Goal: Find specific page/section: Find specific page/section

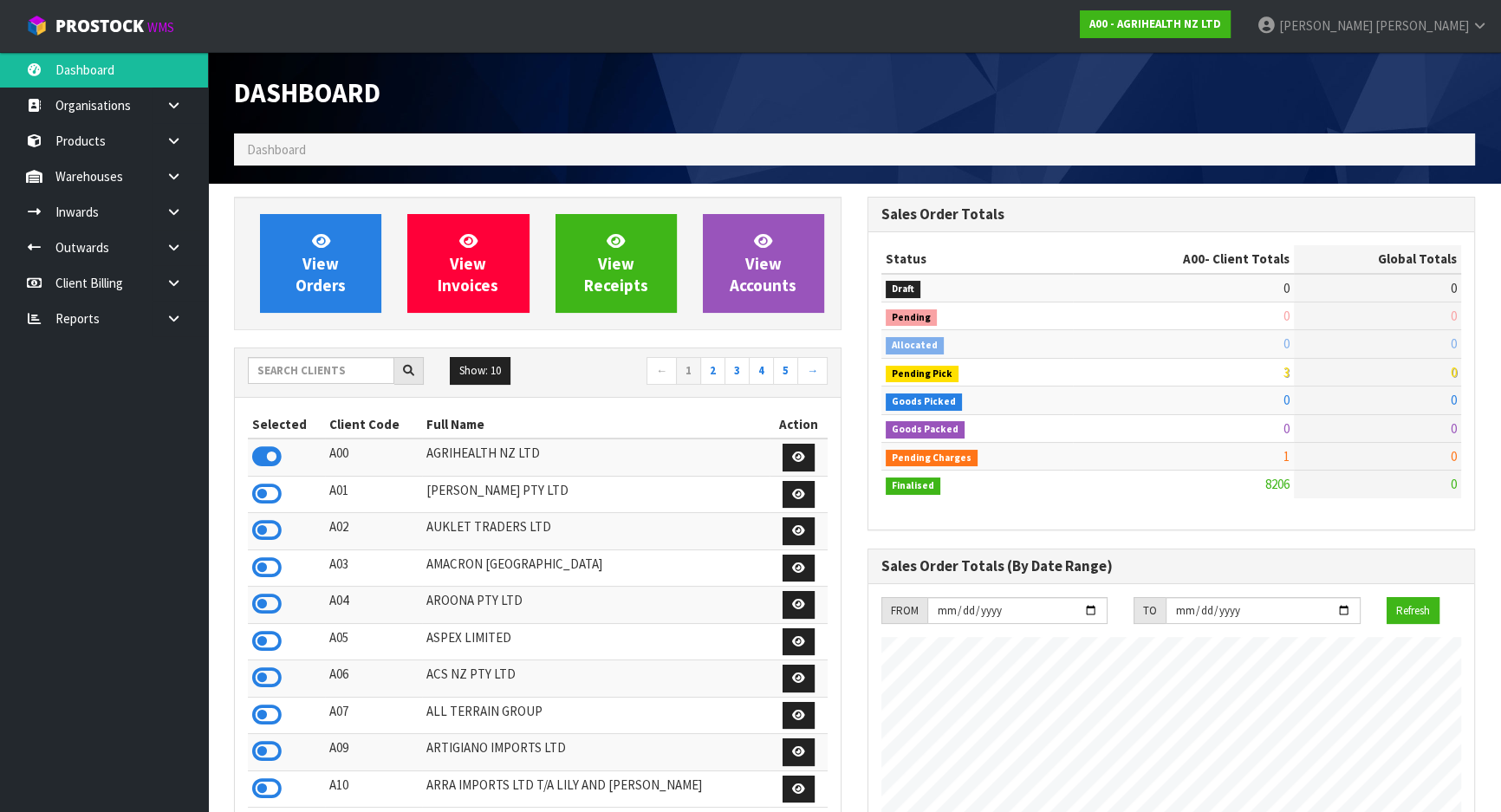
scroll to position [1309, 633]
click at [361, 360] on input "text" at bounding box center [321, 370] width 147 height 27
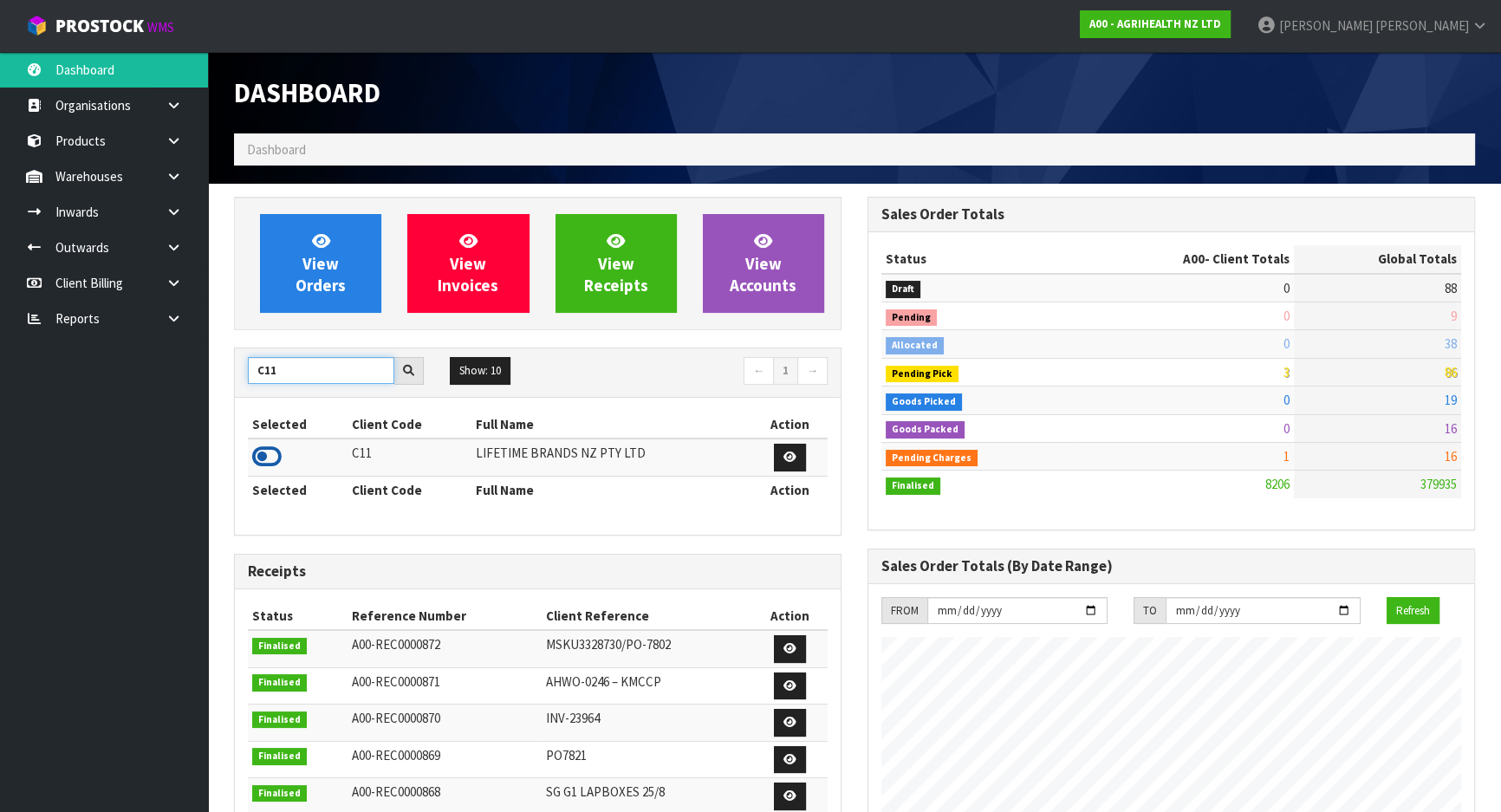
type input "C11"
click at [271, 458] on icon at bounding box center [267, 456] width 29 height 26
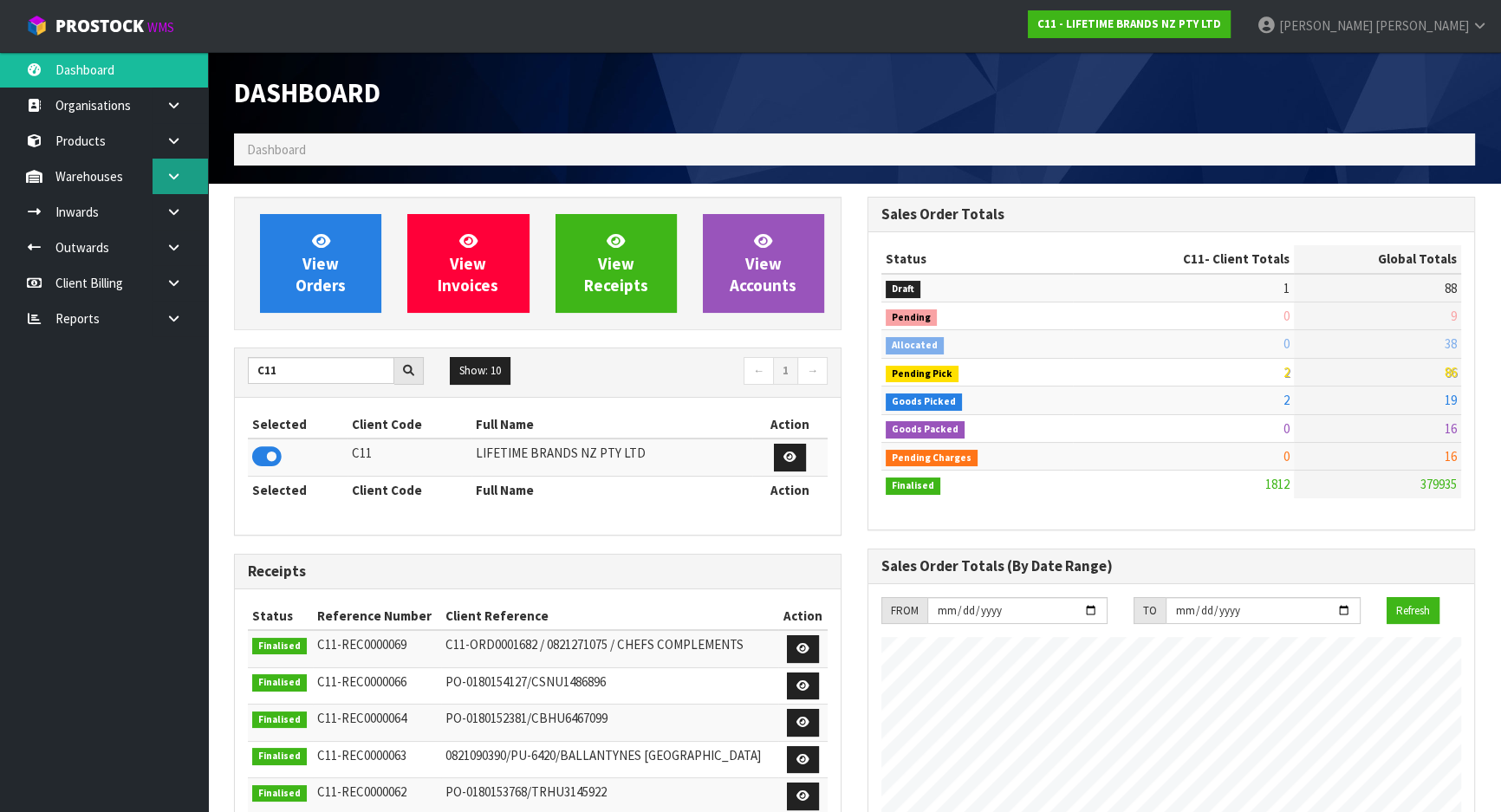
click at [190, 190] on link at bounding box center [180, 176] width 55 height 36
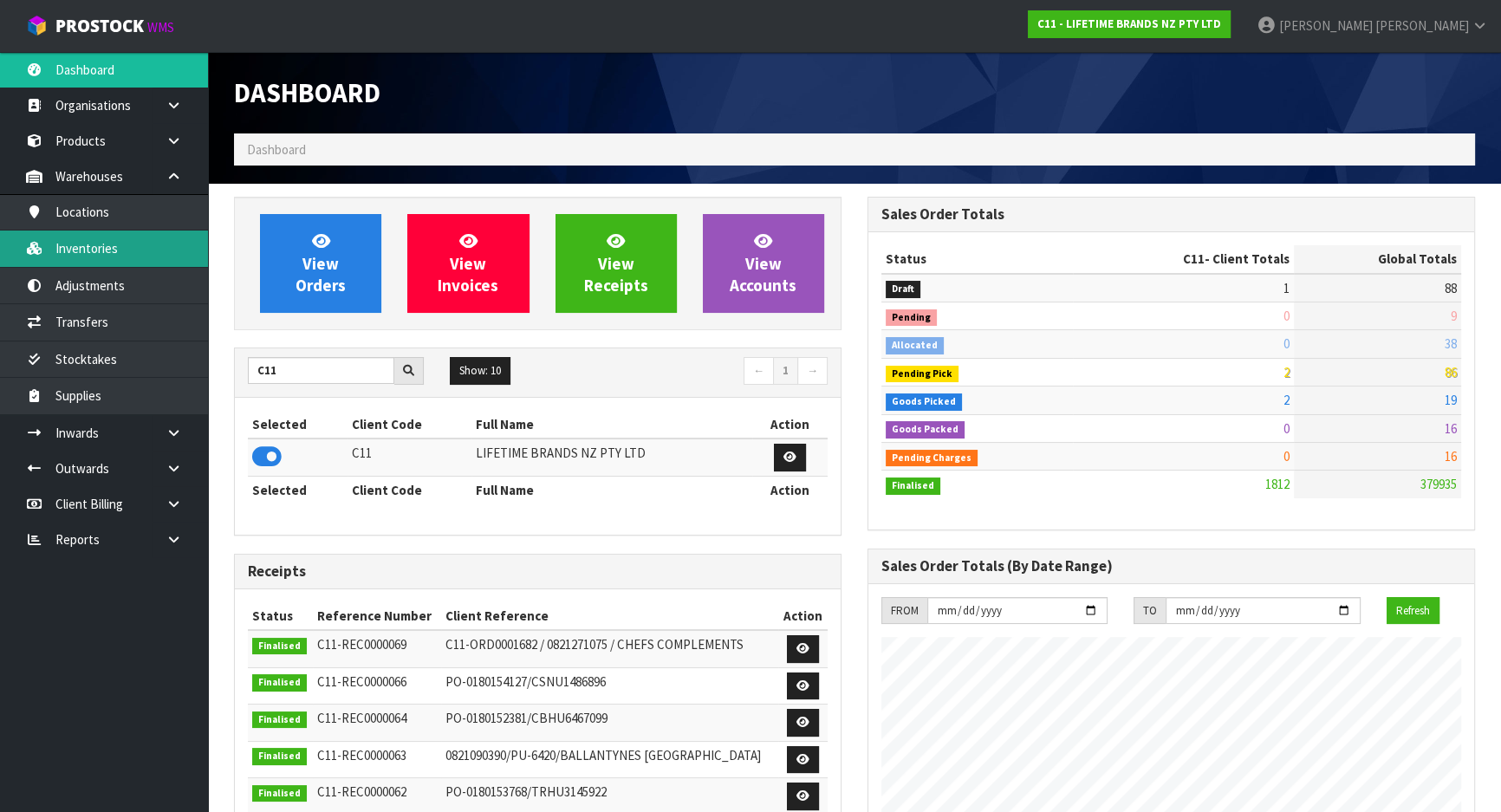
click at [181, 259] on link "Inventories" at bounding box center [104, 248] width 208 height 36
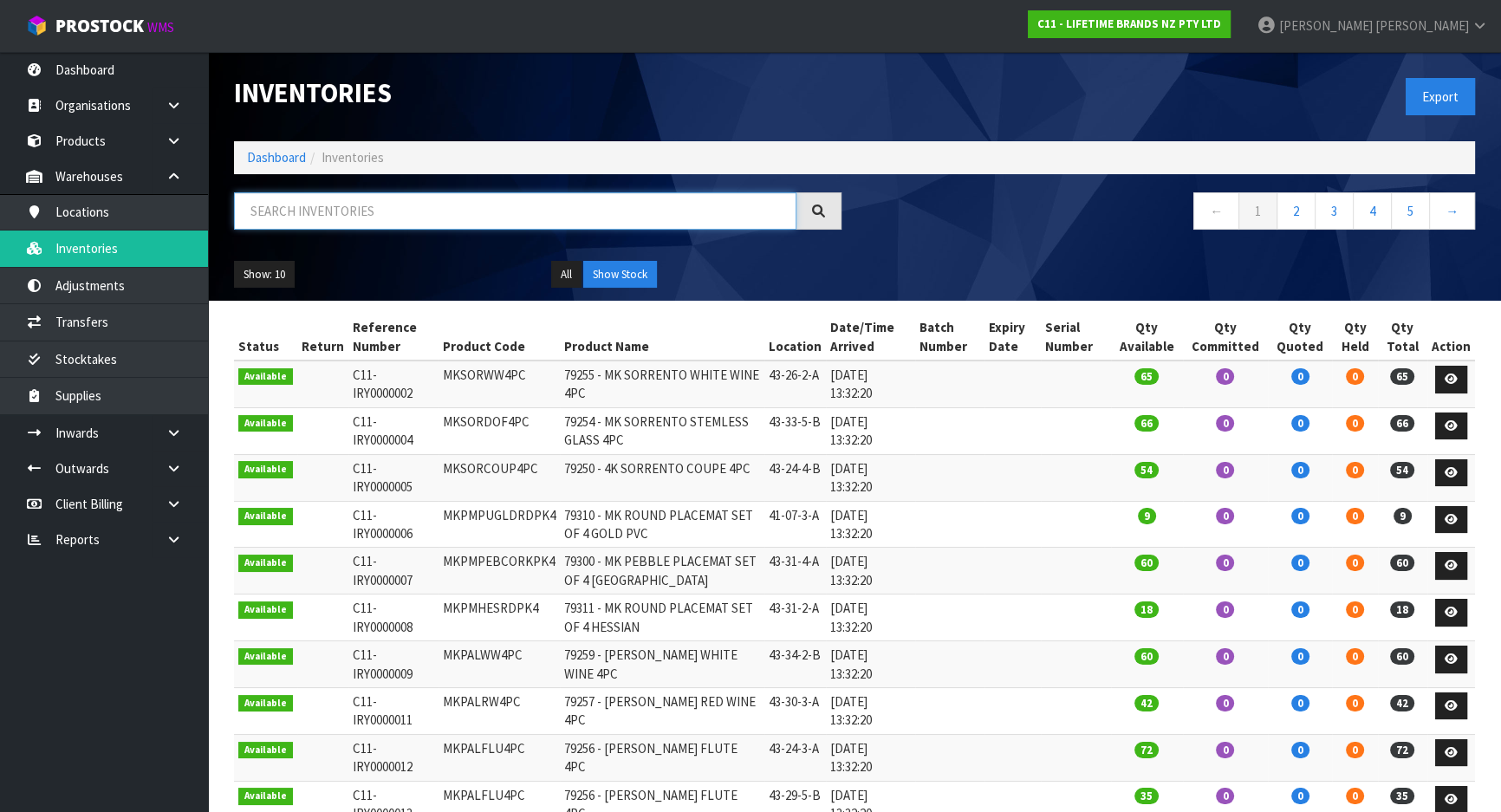
click at [297, 216] on input "text" at bounding box center [515, 211] width 563 height 38
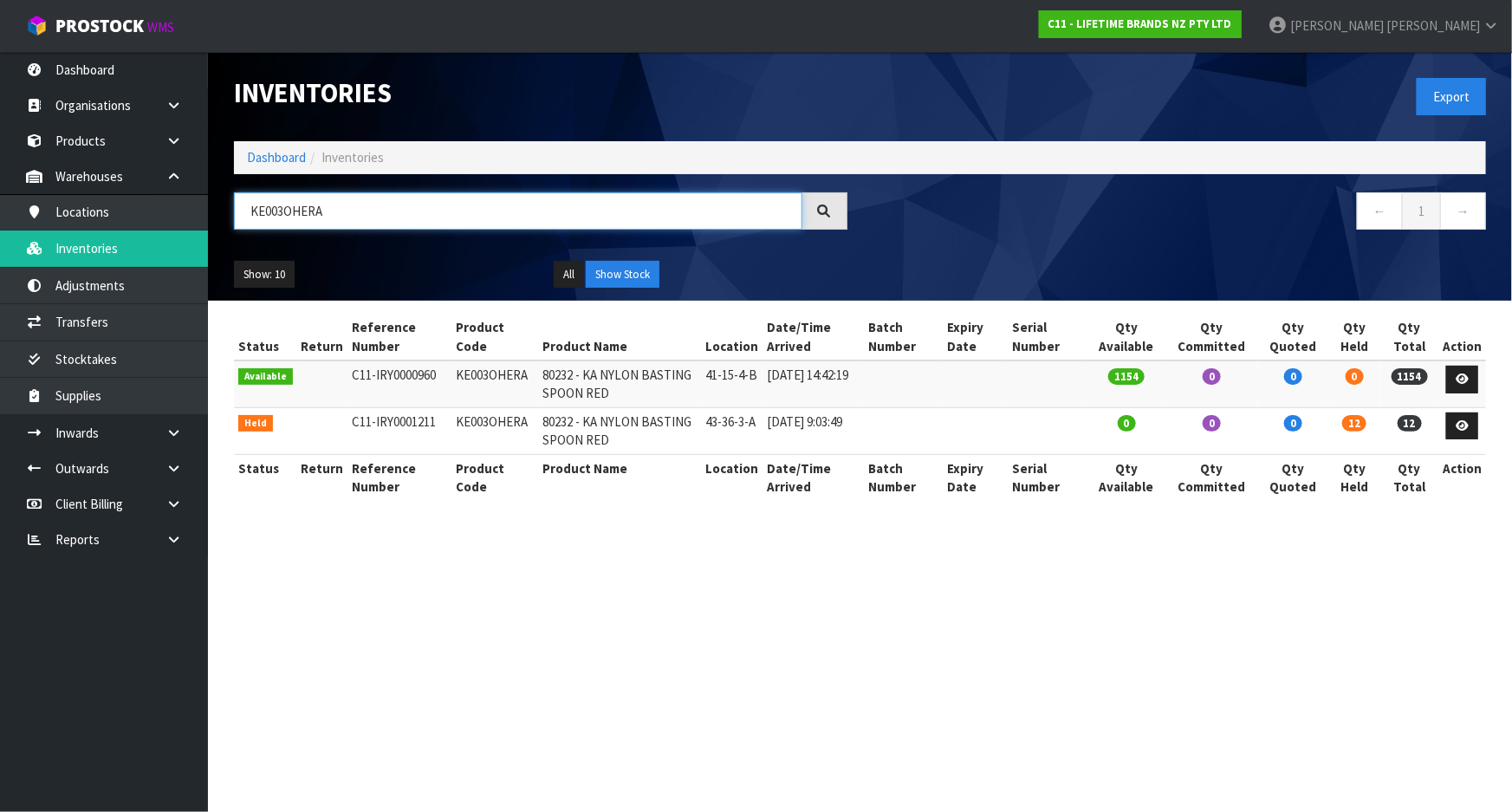
click at [330, 207] on input "KE003OHERA" at bounding box center [518, 211] width 568 height 38
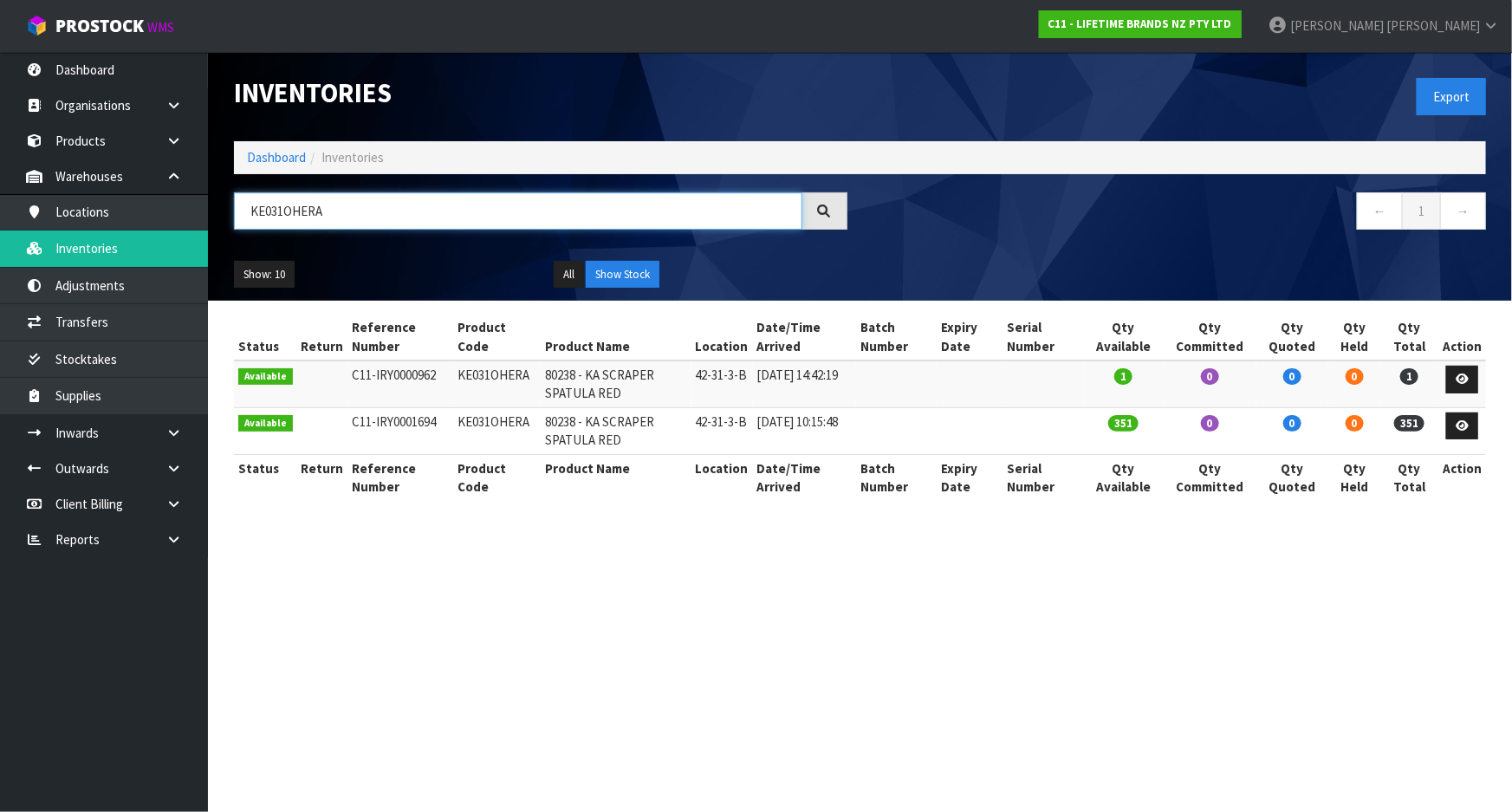
type input "KE031OHERA"
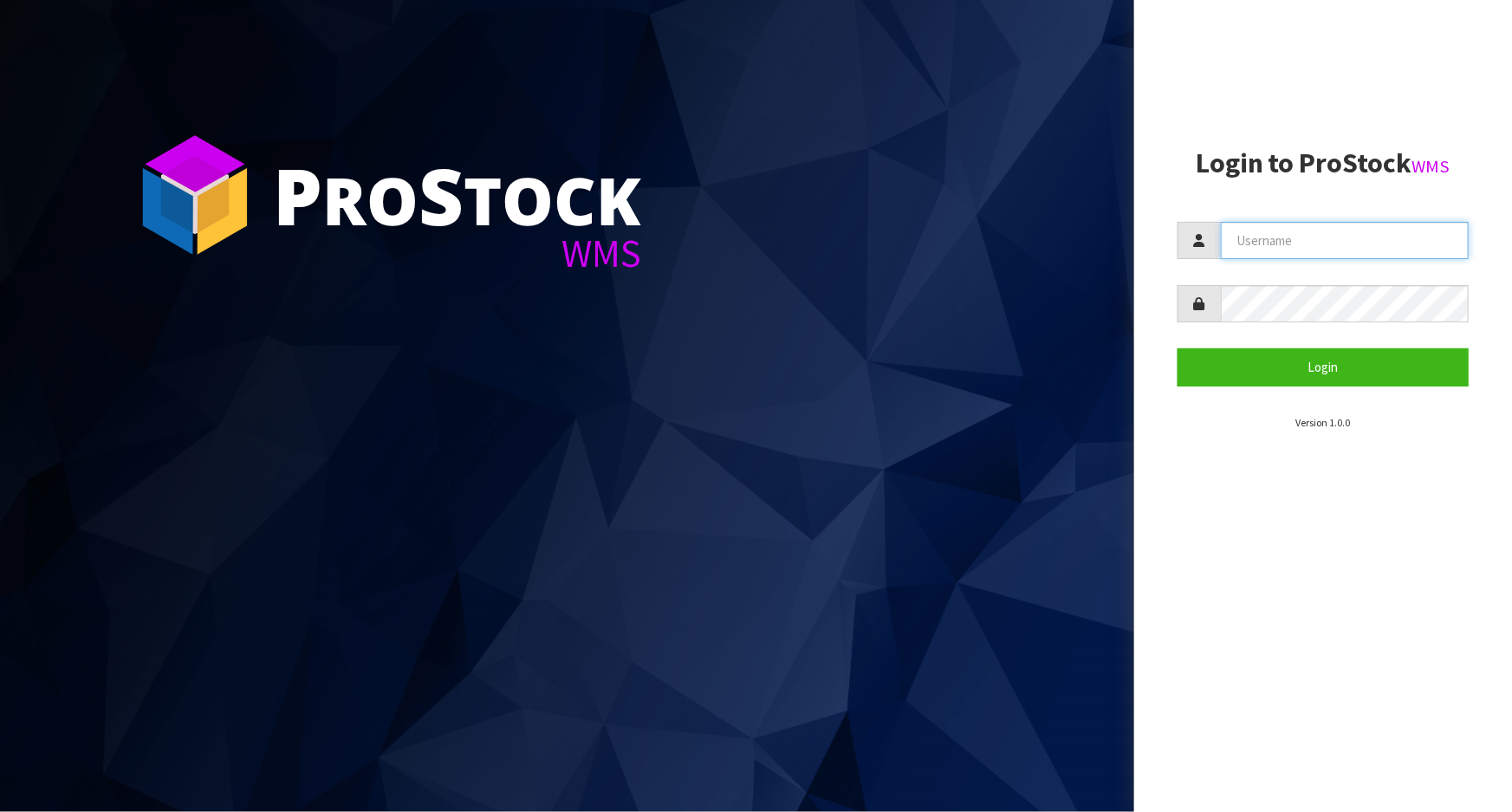
type input "[PERSON_NAME]"
click at [1272, 249] on input "[PERSON_NAME]" at bounding box center [1345, 240] width 248 height 38
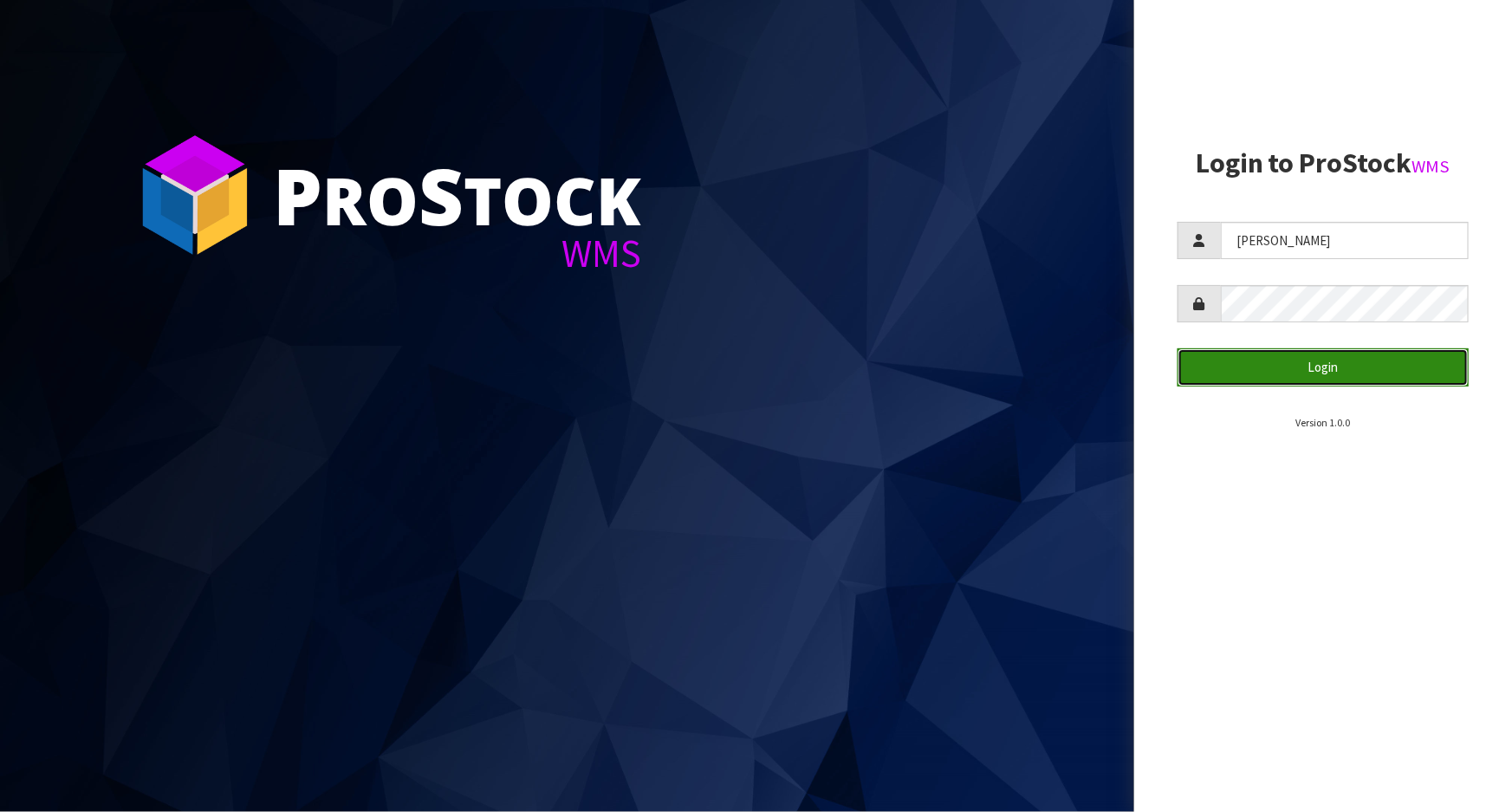
click at [1338, 376] on button "Login" at bounding box center [1323, 367] width 291 height 38
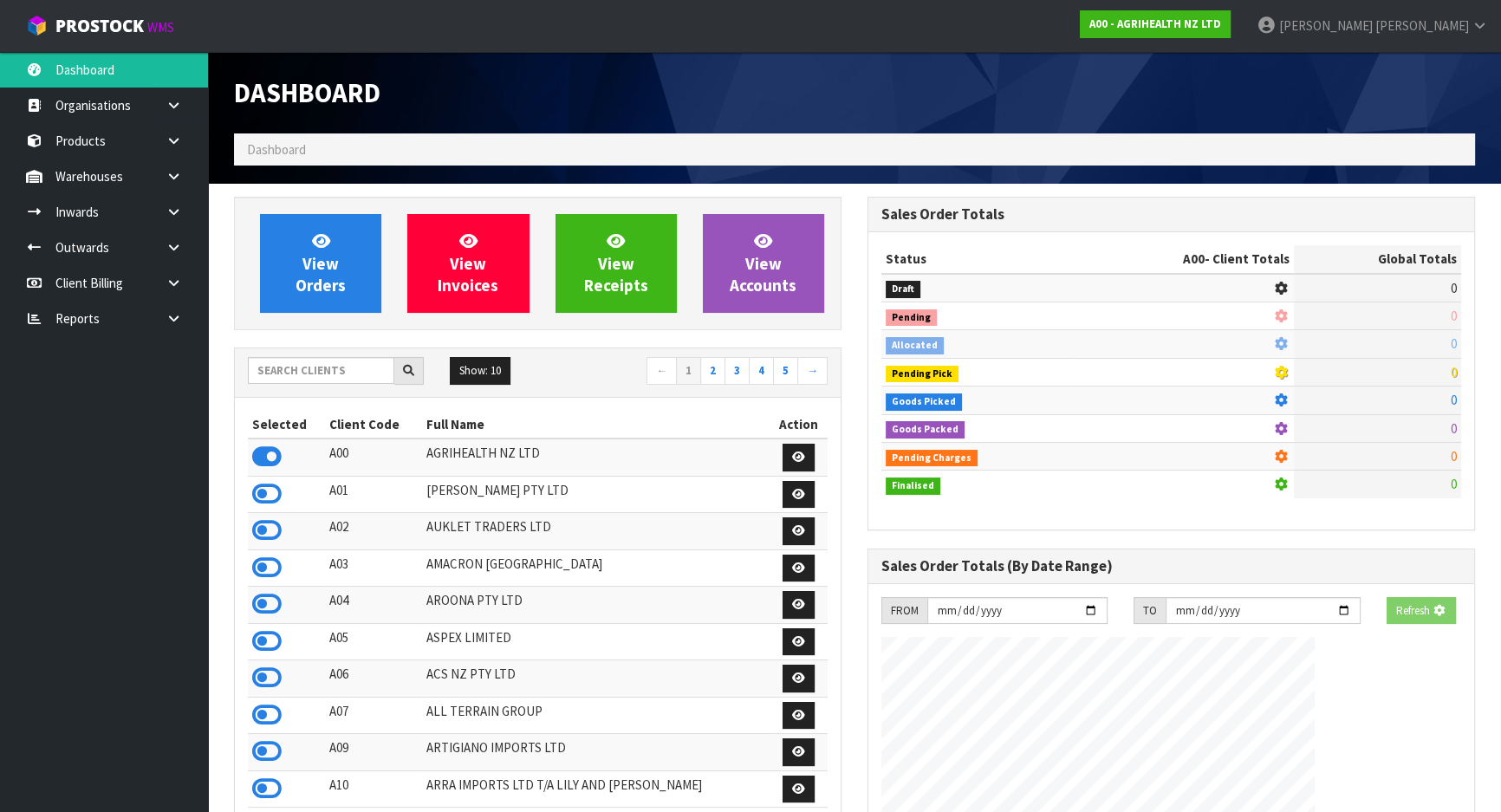
drag, startPoint x: 1339, startPoint y: 376, endPoint x: 1173, endPoint y: 357, distance: 167.1
click at [363, 374] on input "text" at bounding box center [321, 370] width 147 height 27
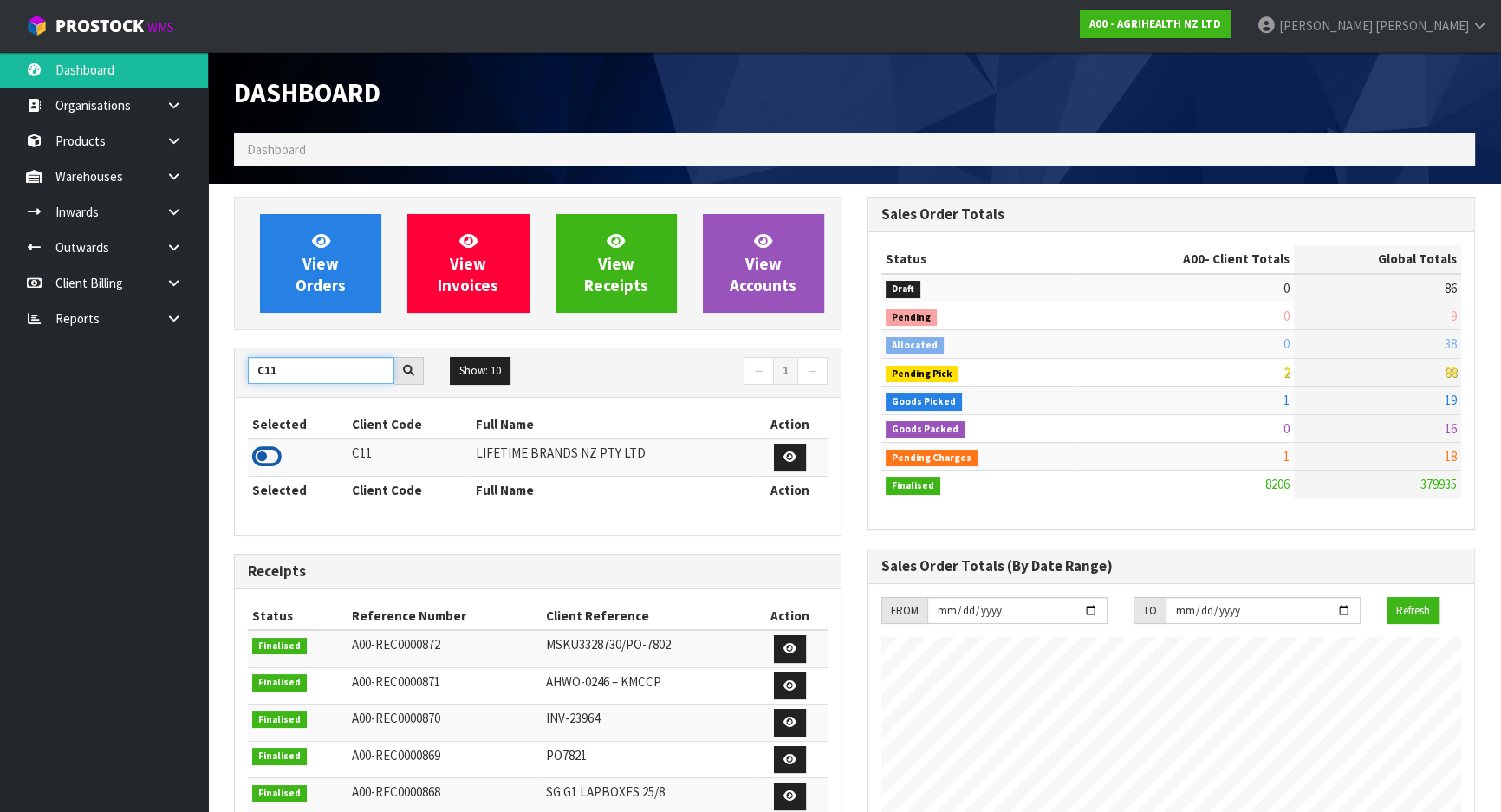
type input "C11"
click at [260, 452] on icon at bounding box center [267, 456] width 29 height 26
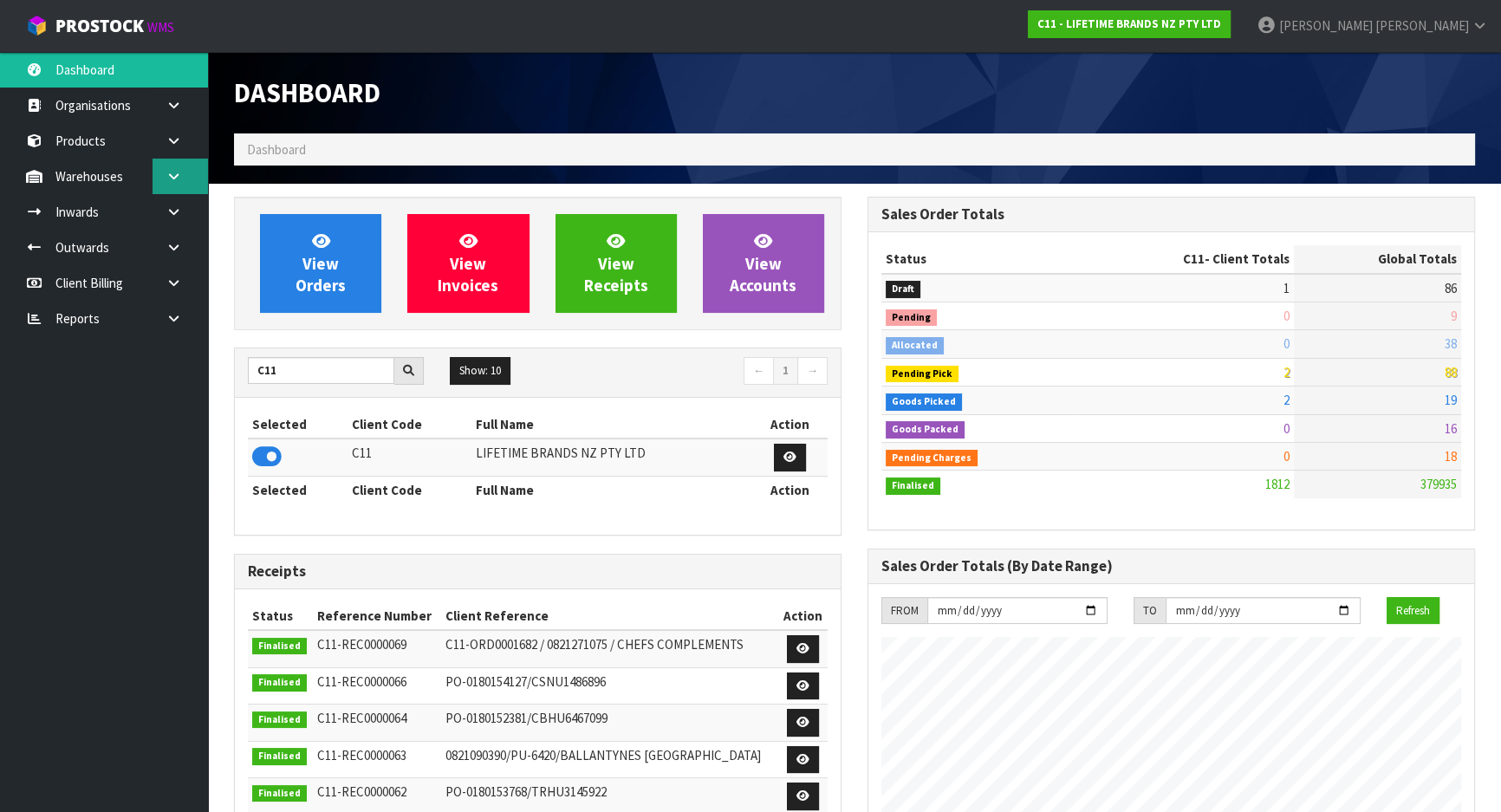
click at [158, 175] on link at bounding box center [180, 176] width 55 height 36
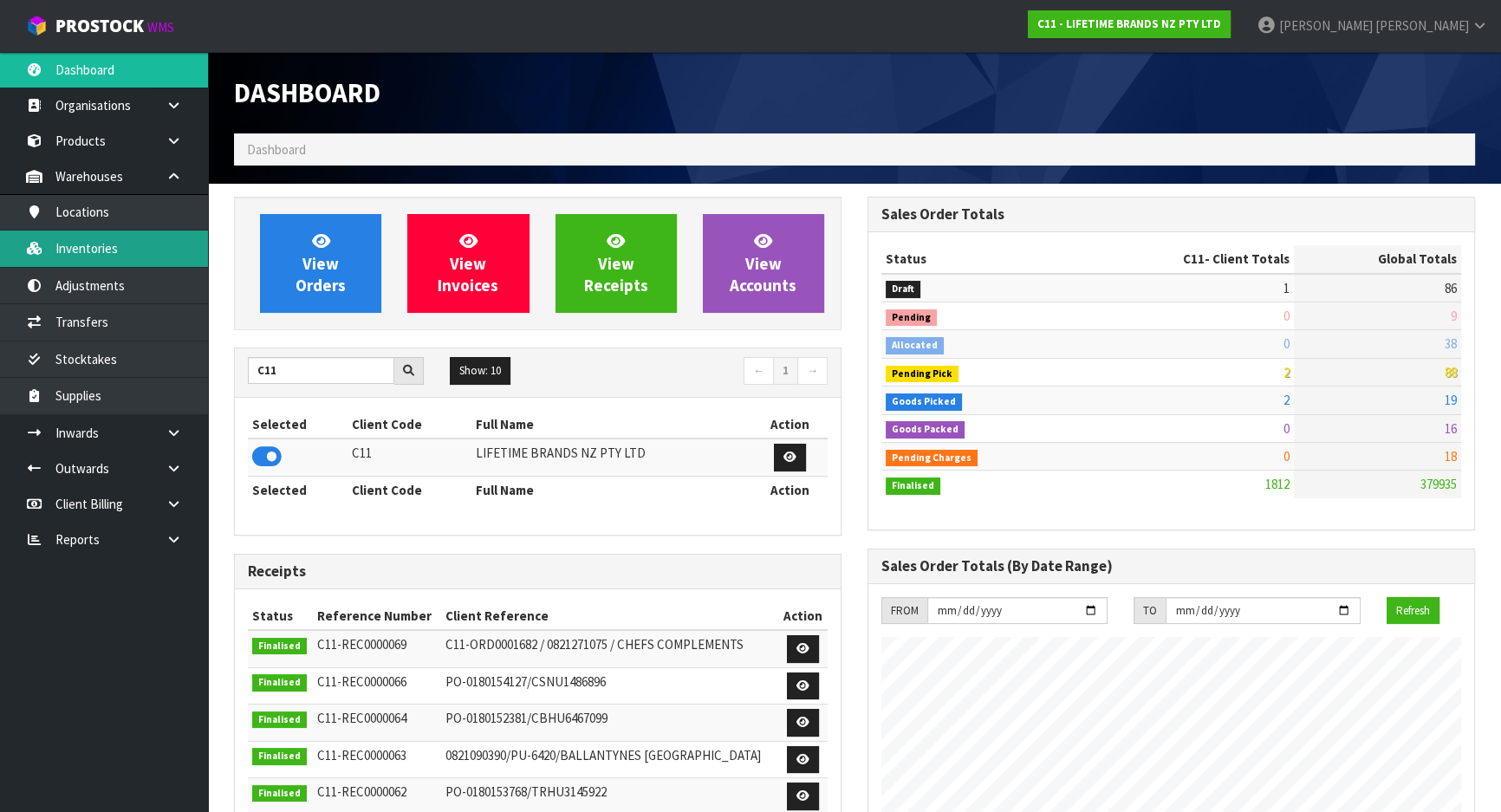
click at [164, 251] on link "Inventories" at bounding box center [104, 248] width 208 height 36
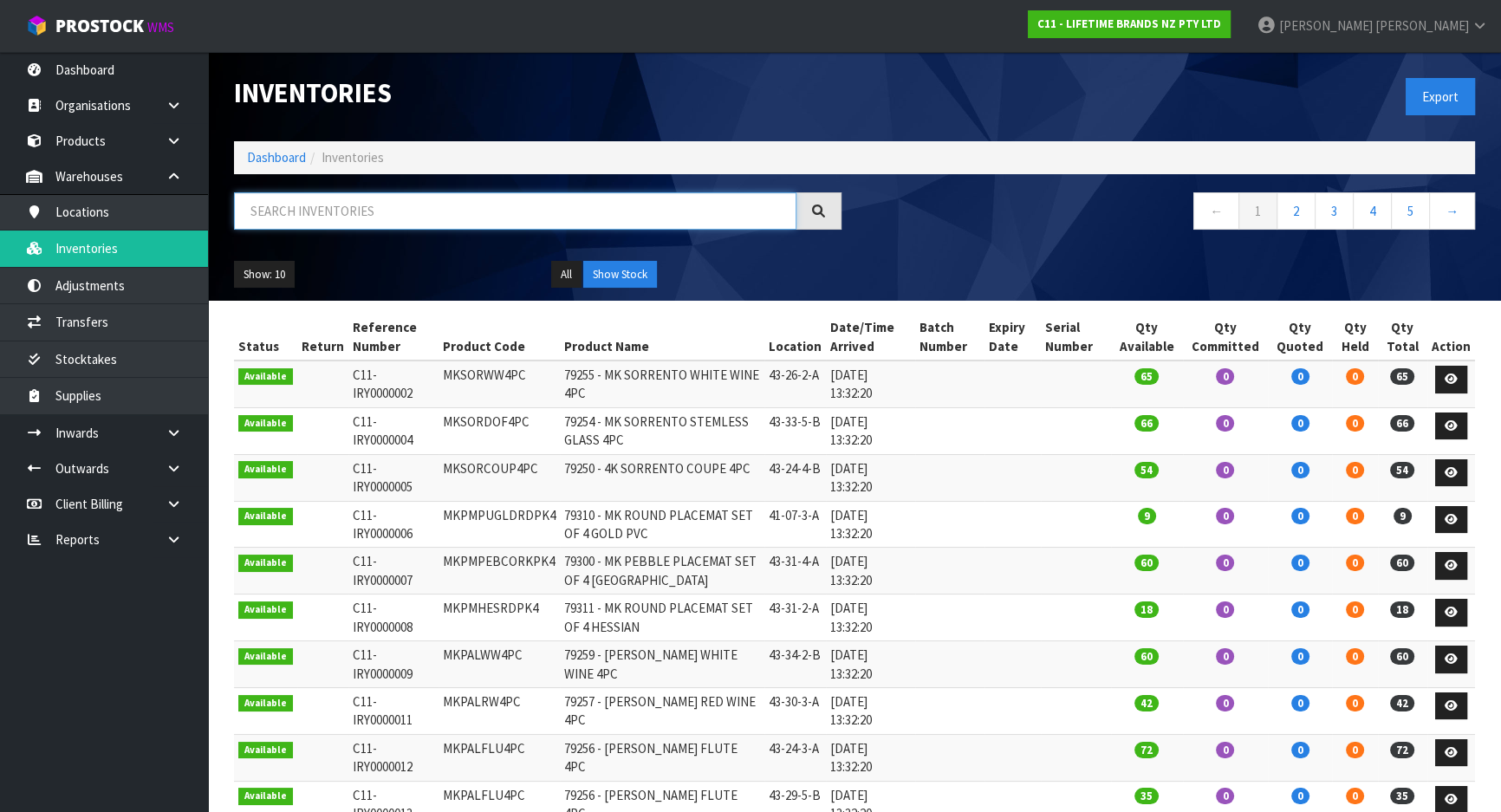
click at [294, 217] on input "text" at bounding box center [515, 211] width 563 height 38
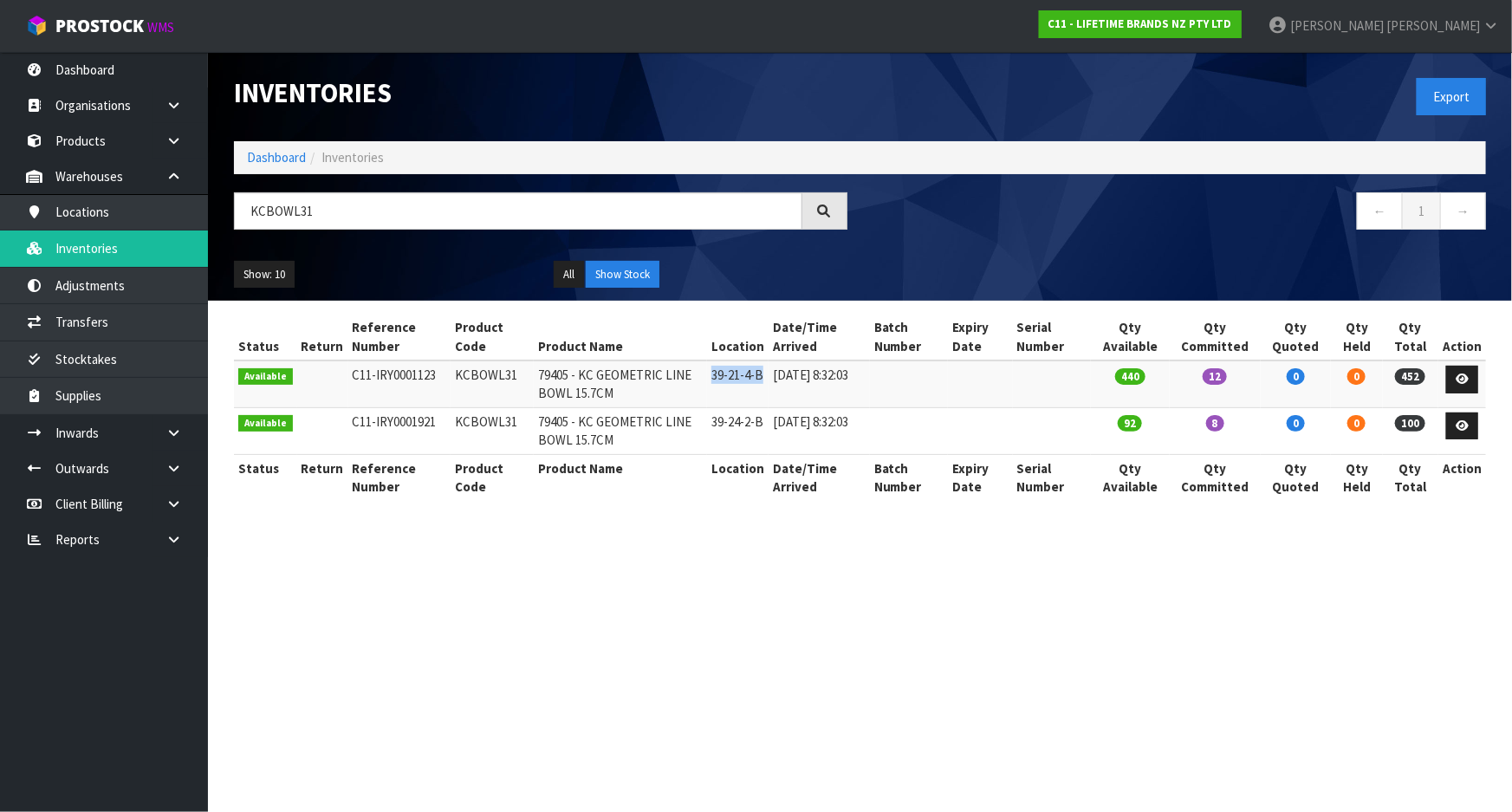
drag, startPoint x: 720, startPoint y: 373, endPoint x: 767, endPoint y: 372, distance: 47.0
click at [767, 372] on td "39-21-4-B" at bounding box center [737, 384] width 62 height 47
copy td "39-21-4-B"
click at [521, 207] on input "KCBOWL31" at bounding box center [518, 211] width 568 height 38
paste input "39-21-4-B"
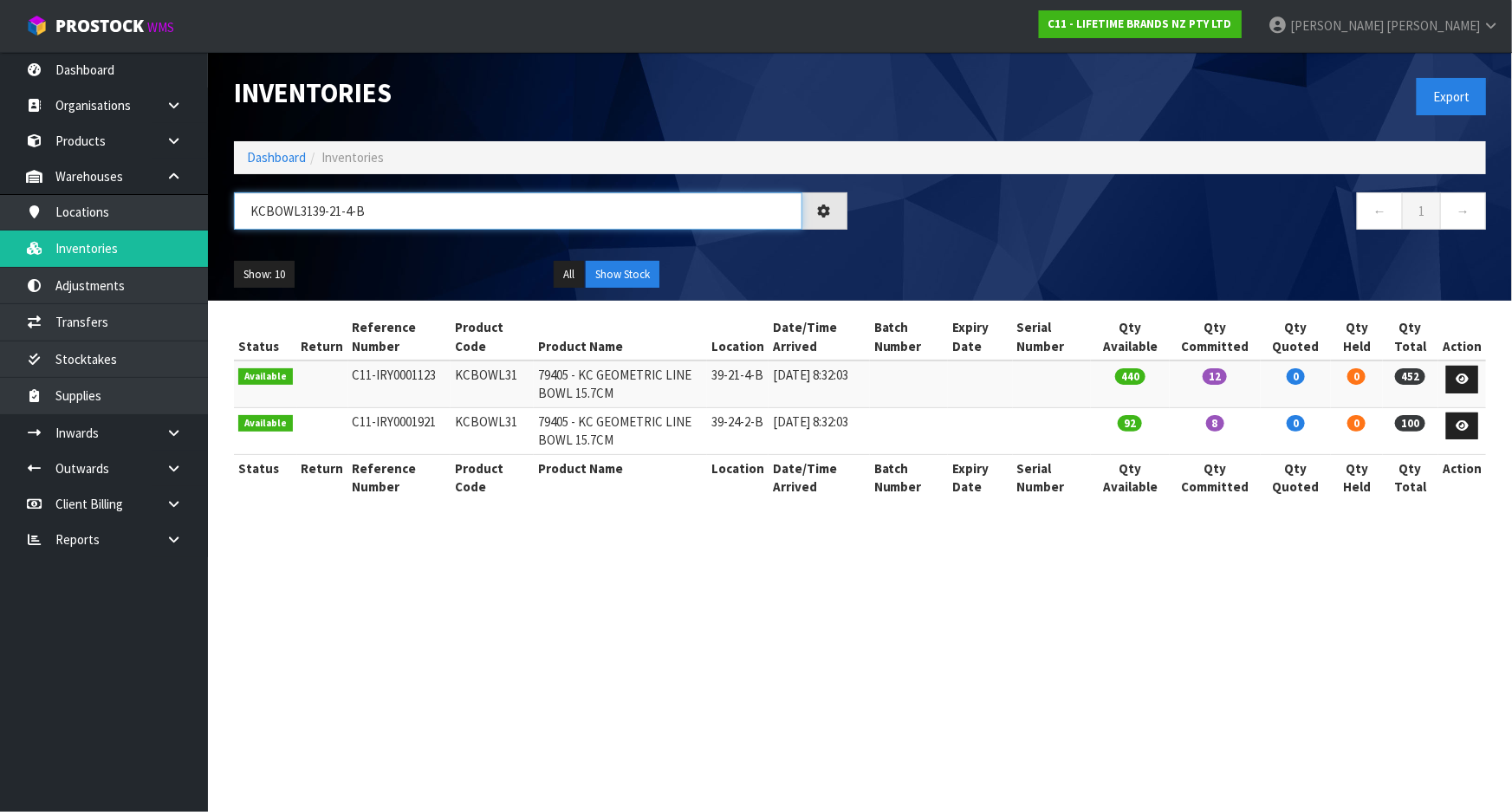
click at [503, 207] on input "KCBOWL3139-21-4-B" at bounding box center [518, 211] width 568 height 38
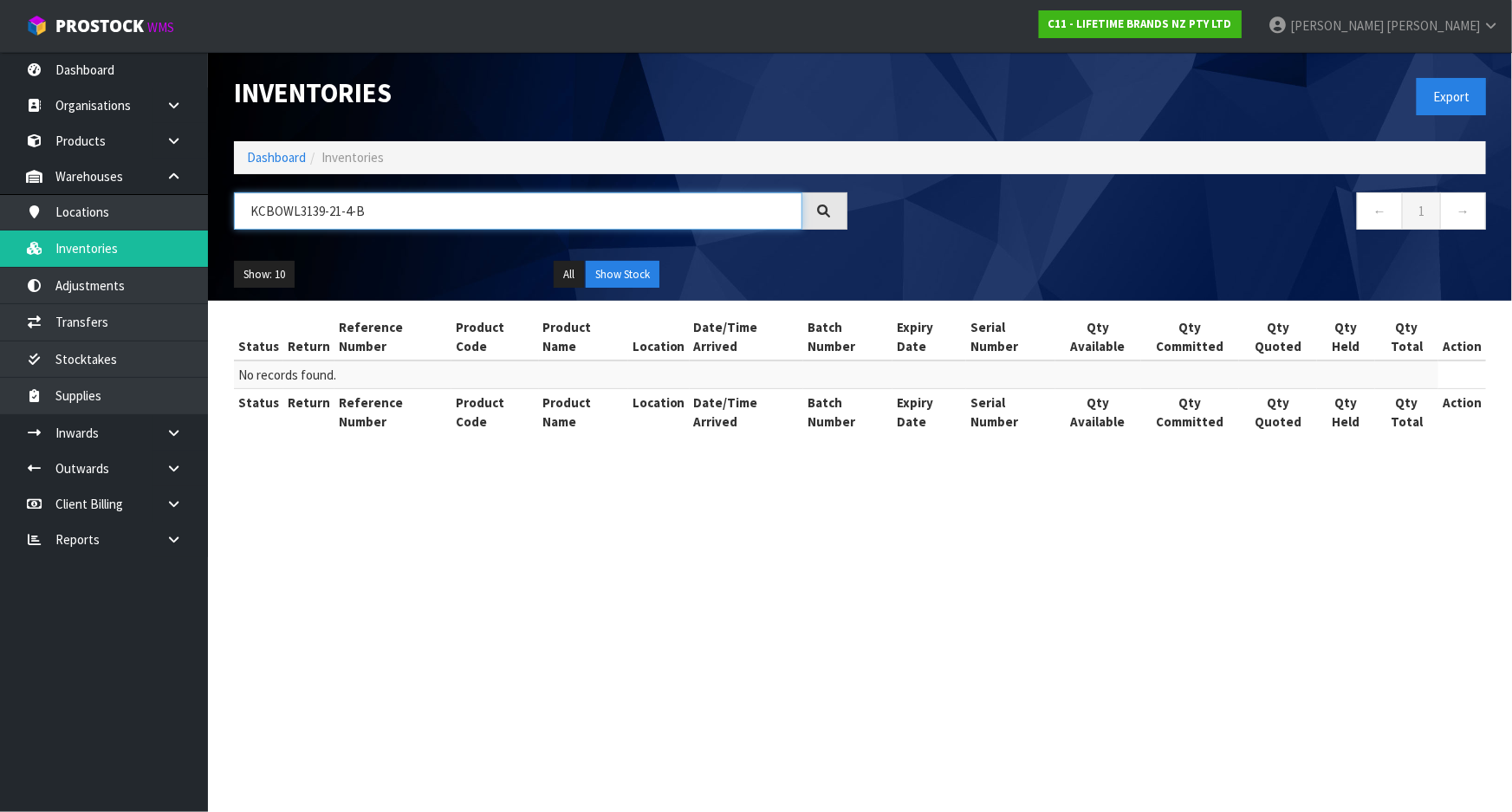
click at [503, 207] on input "KCBOWL3139-21-4-B" at bounding box center [518, 211] width 568 height 38
paste input "text"
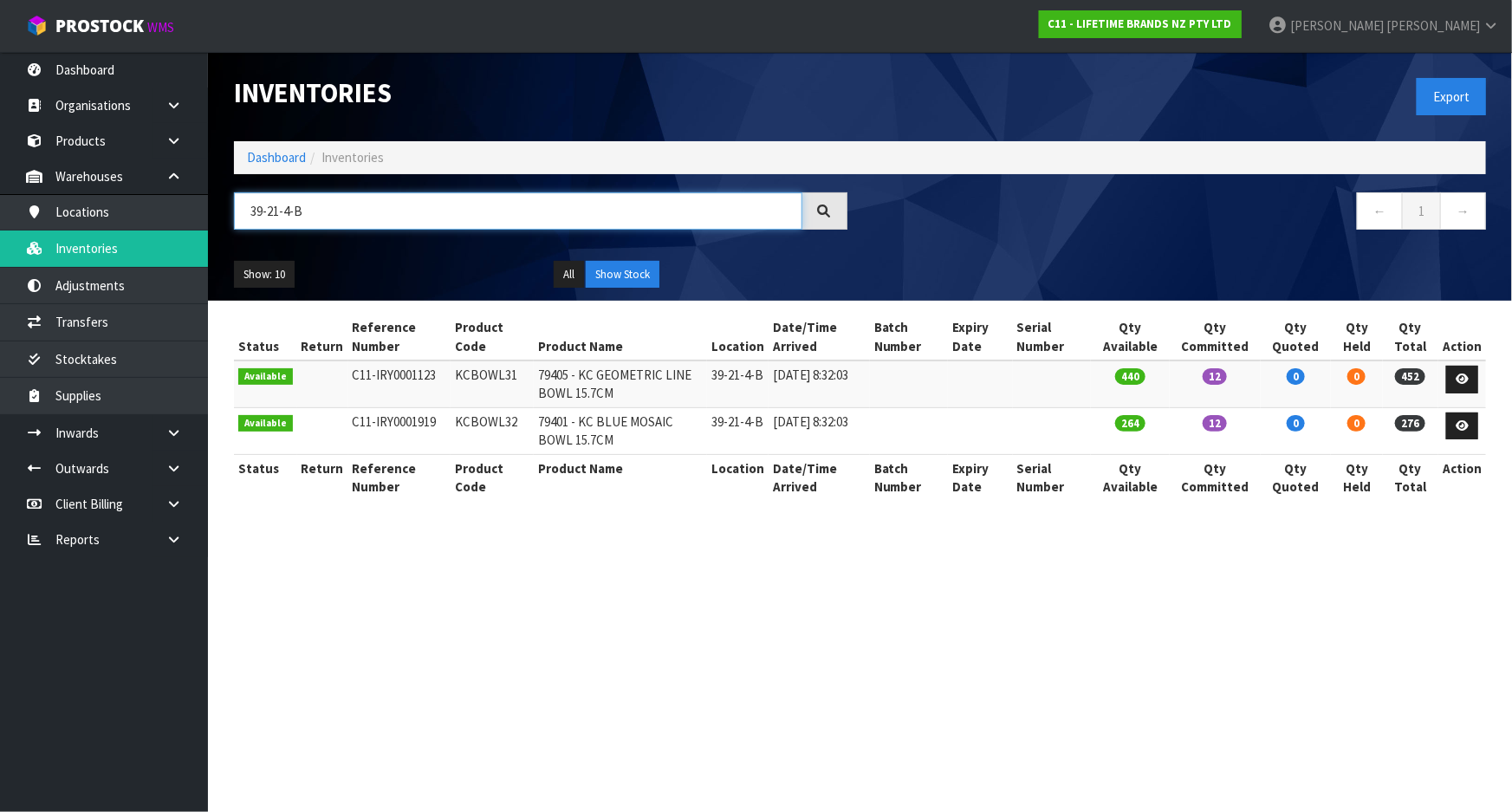
type input "39-21-4-B"
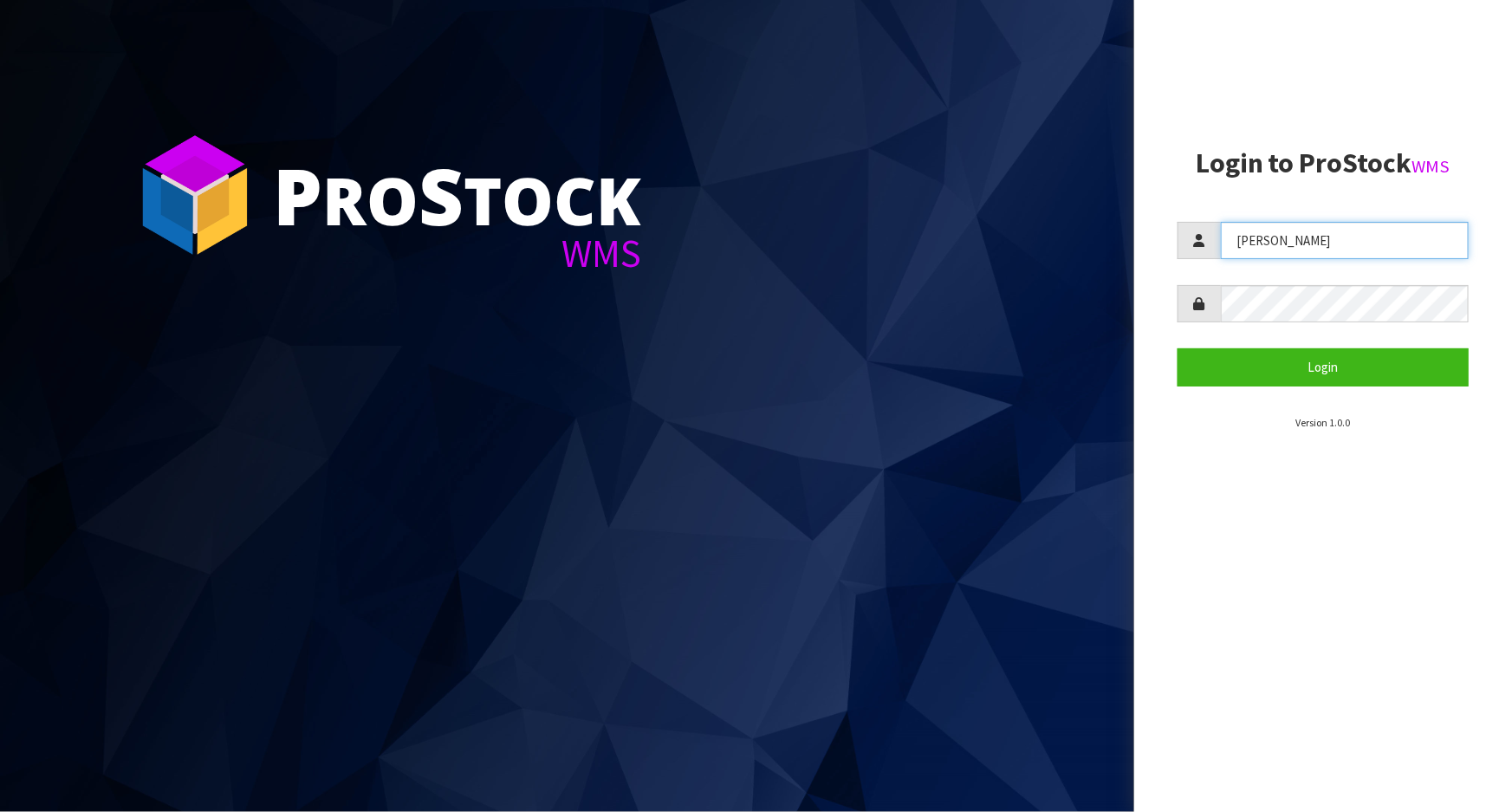
drag, startPoint x: 1379, startPoint y: 241, endPoint x: 1047, endPoint y: 287, distance: 335.2
click at [1047, 287] on div "P ro S tock WMS Login to ProStock WMS KARLENE Login Version 1.0.0" at bounding box center [756, 406] width 1512 height 812
type input "James"
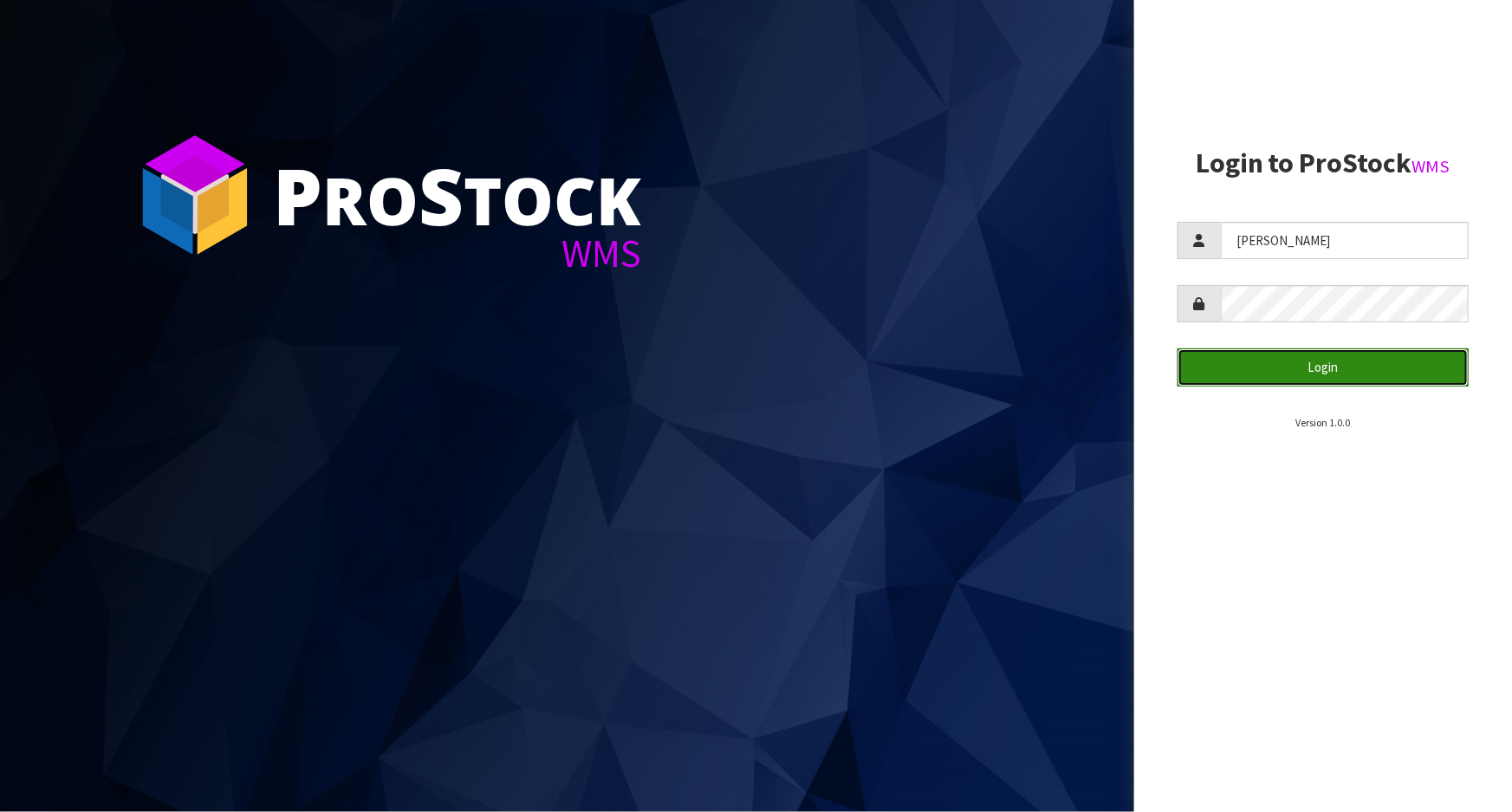
click at [1274, 363] on button "Login" at bounding box center [1323, 367] width 291 height 38
